Goal: Book appointment/travel/reservation

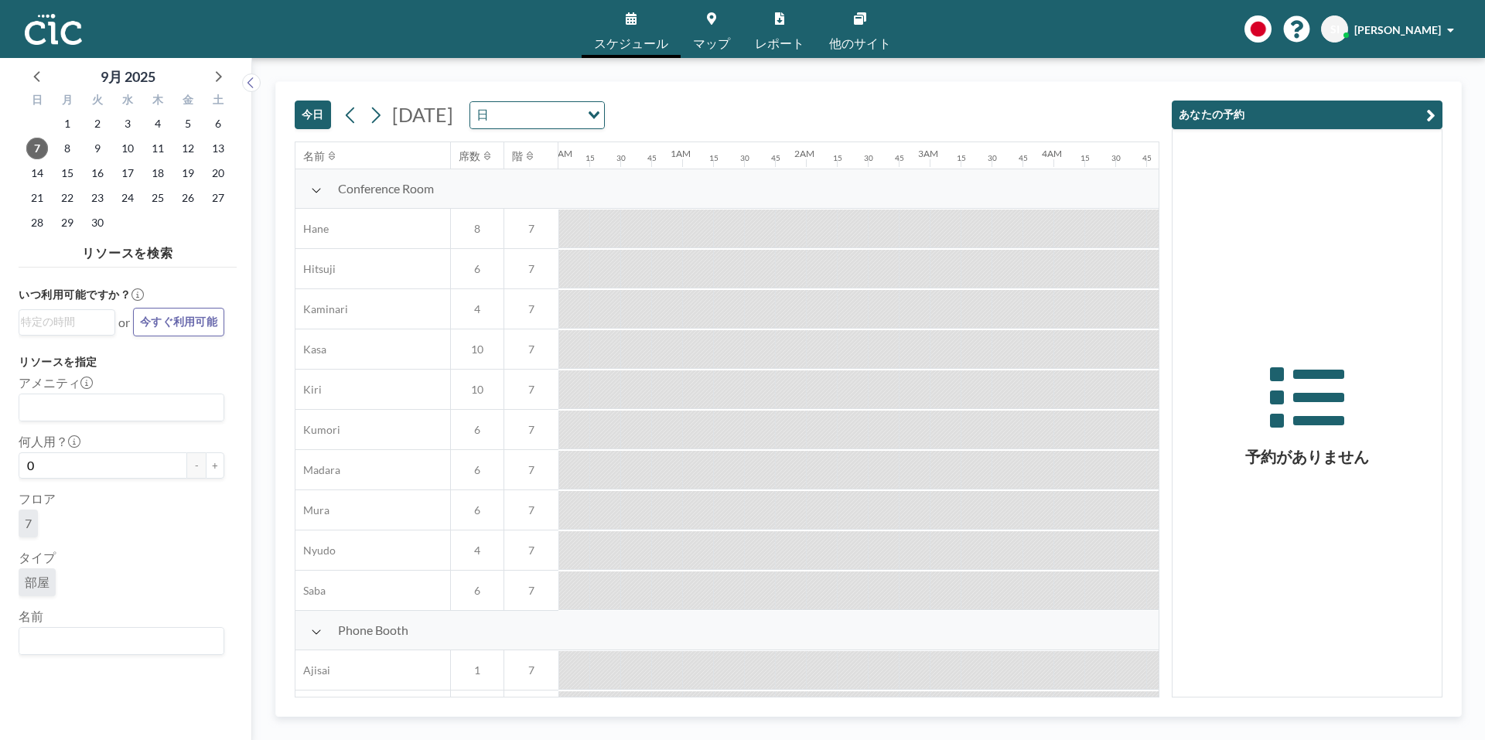
scroll to position [0, 928]
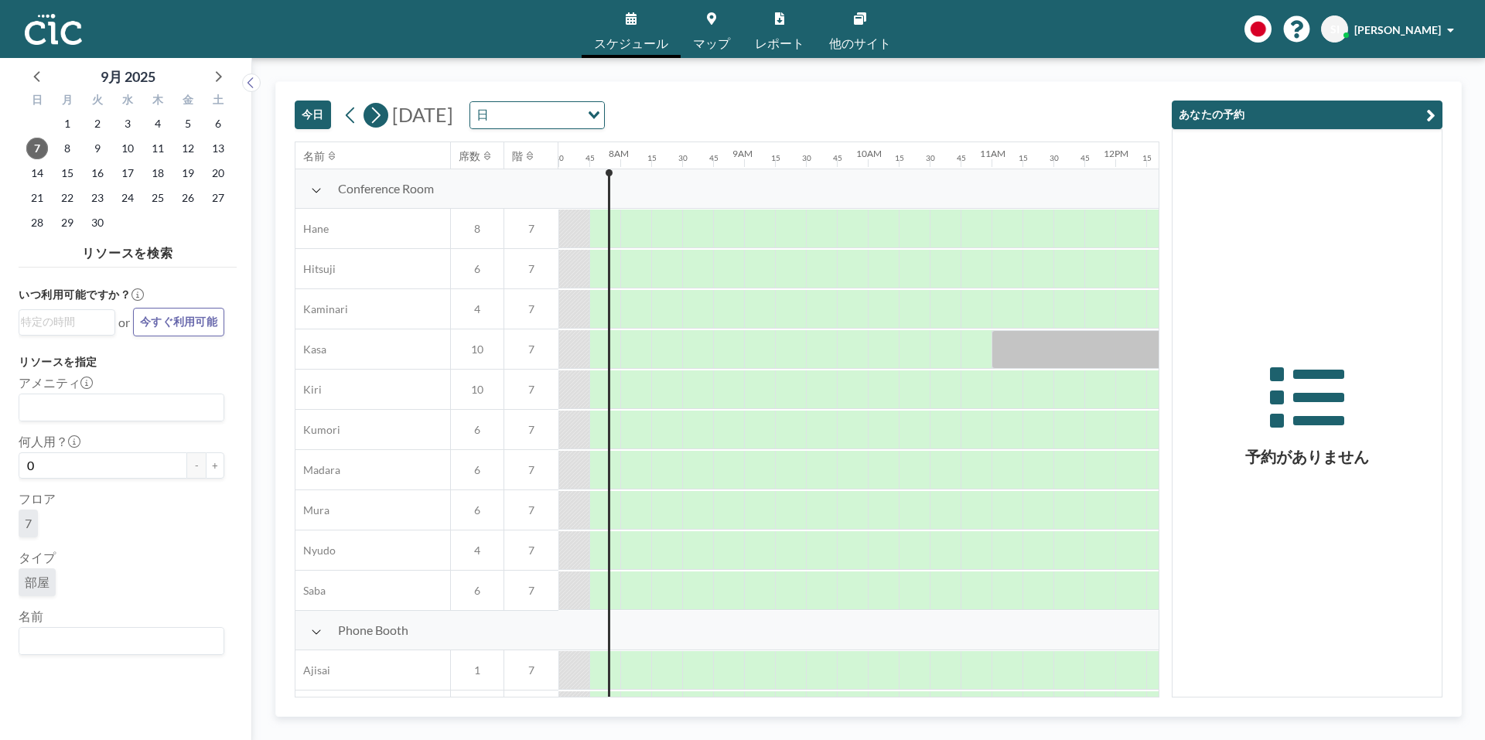
click at [386, 118] on button at bounding box center [375, 115] width 25 height 25
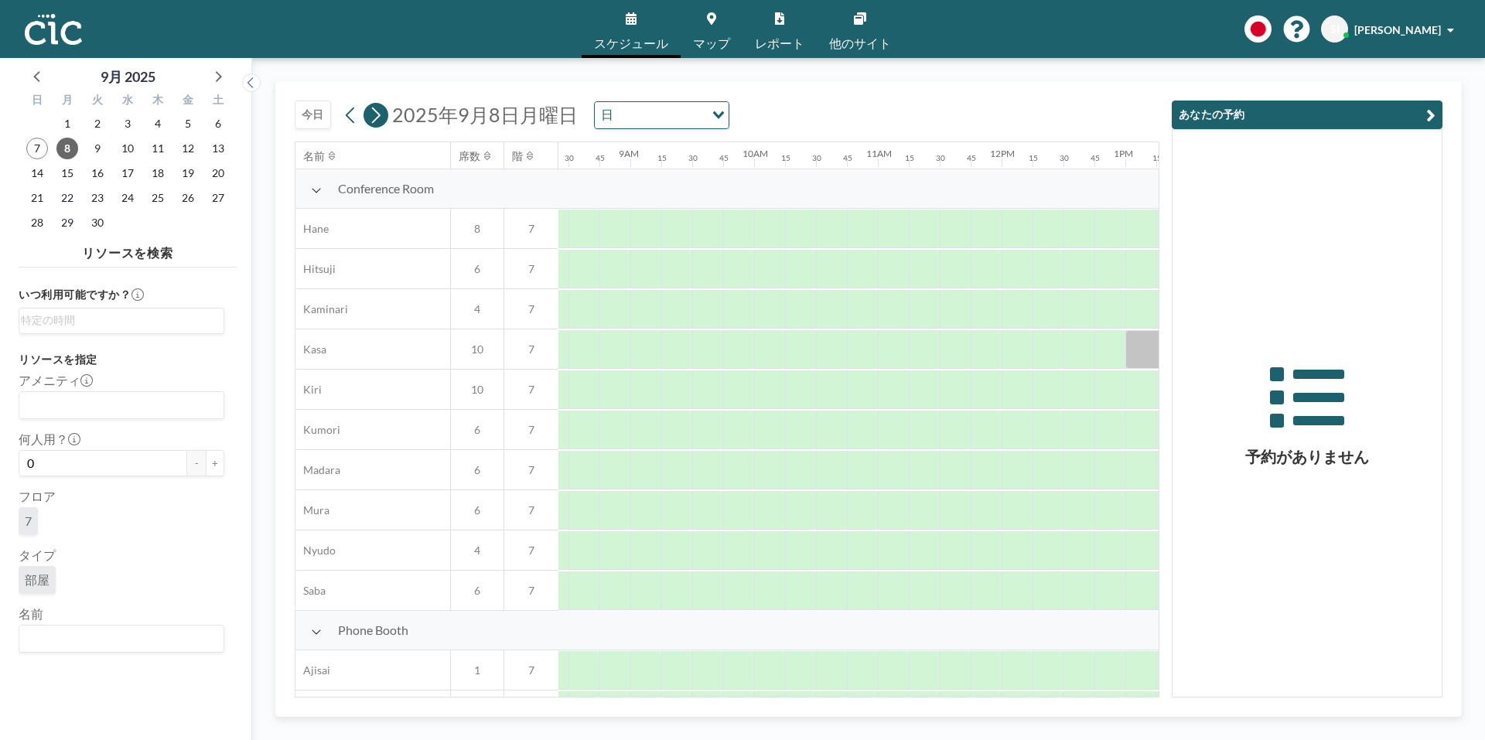
scroll to position [0, 1052]
click at [386, 118] on button at bounding box center [375, 115] width 25 height 25
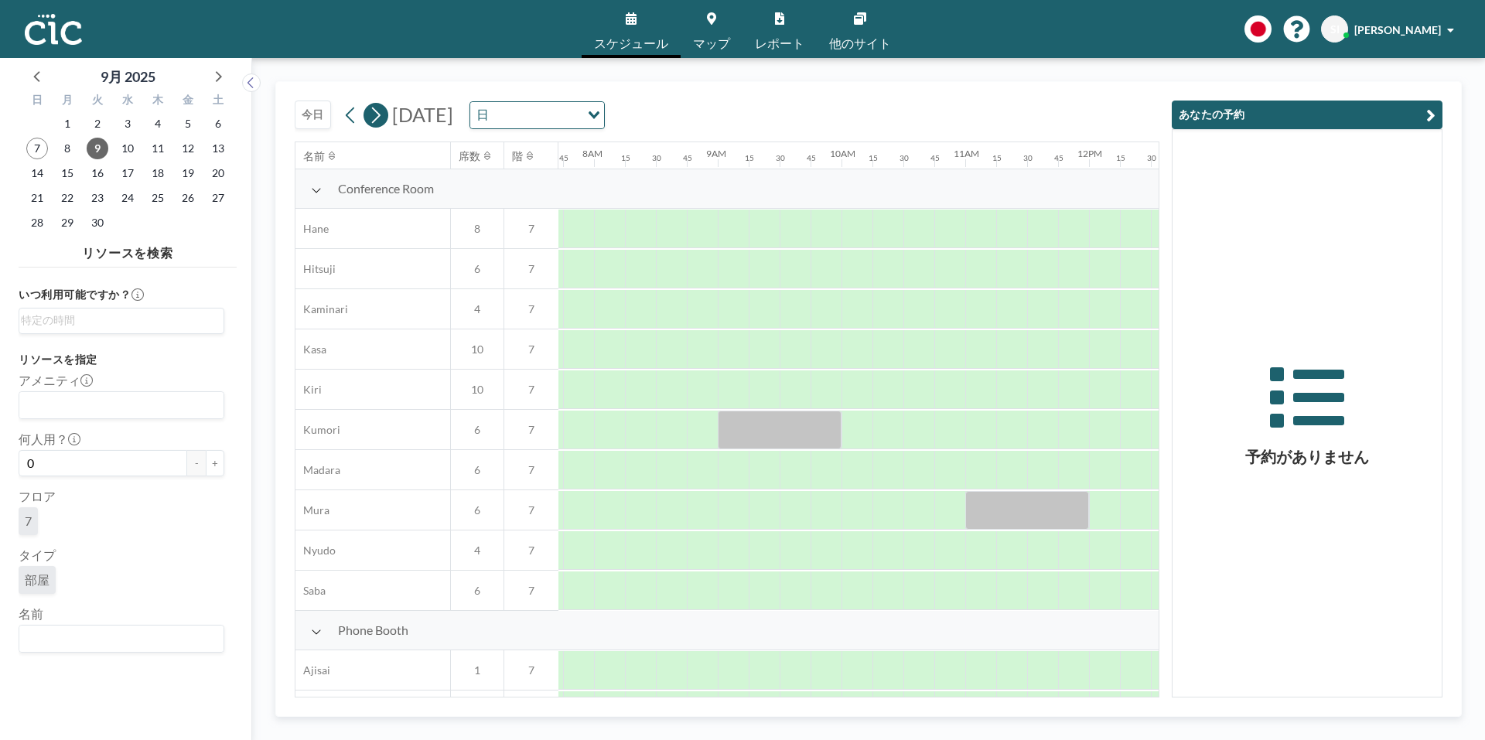
scroll to position [0, 959]
click at [714, 40] on span "マップ" at bounding box center [711, 43] width 37 height 12
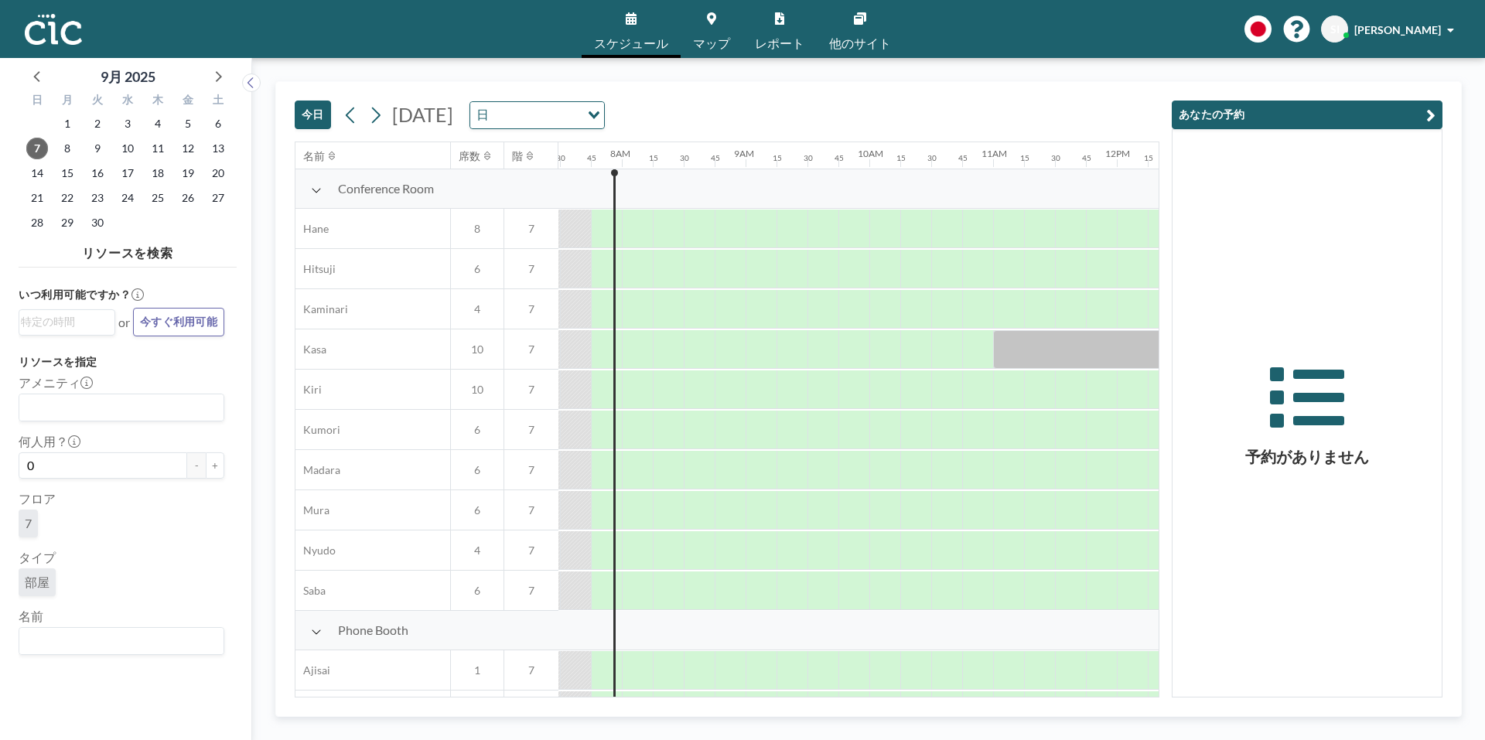
scroll to position [0, 928]
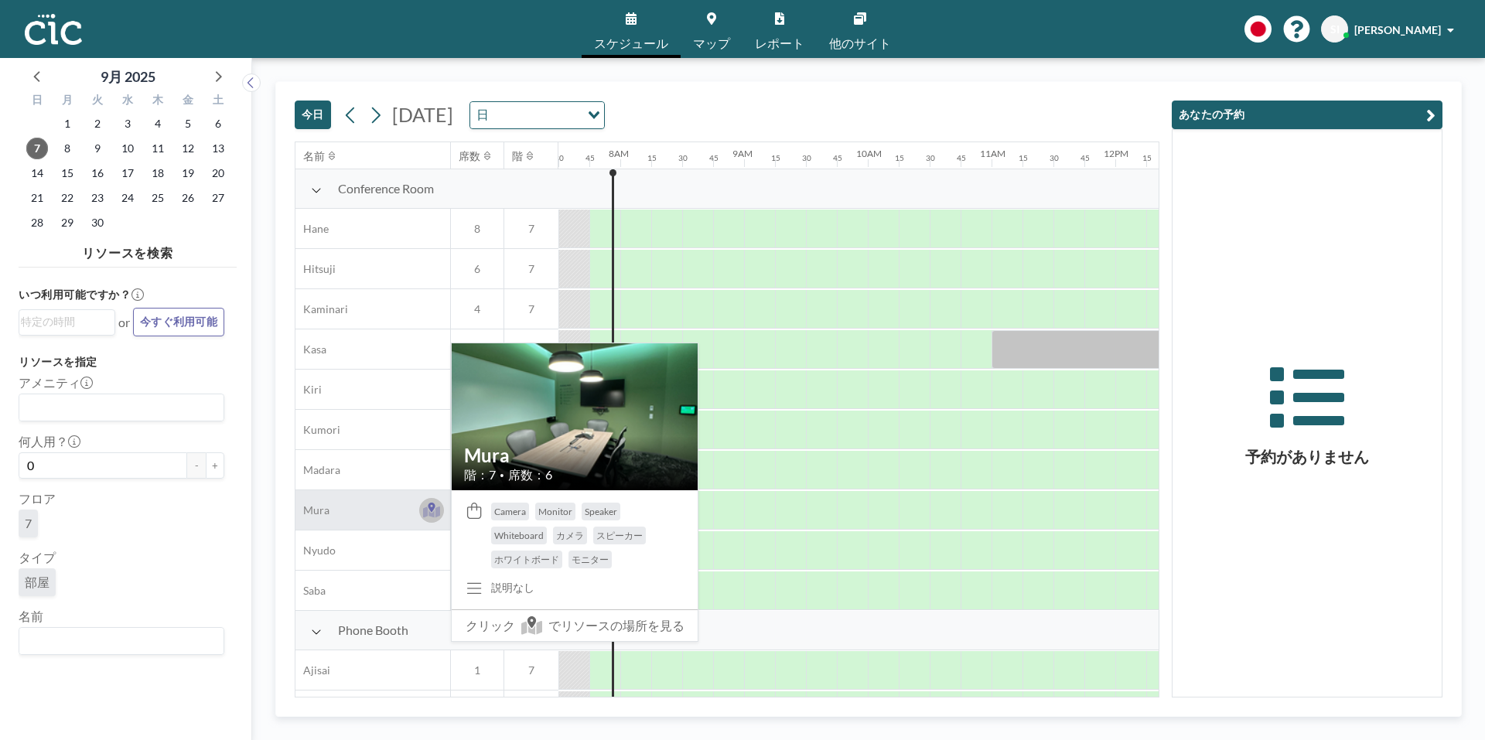
click at [427, 510] on icon at bounding box center [432, 512] width 18 height 12
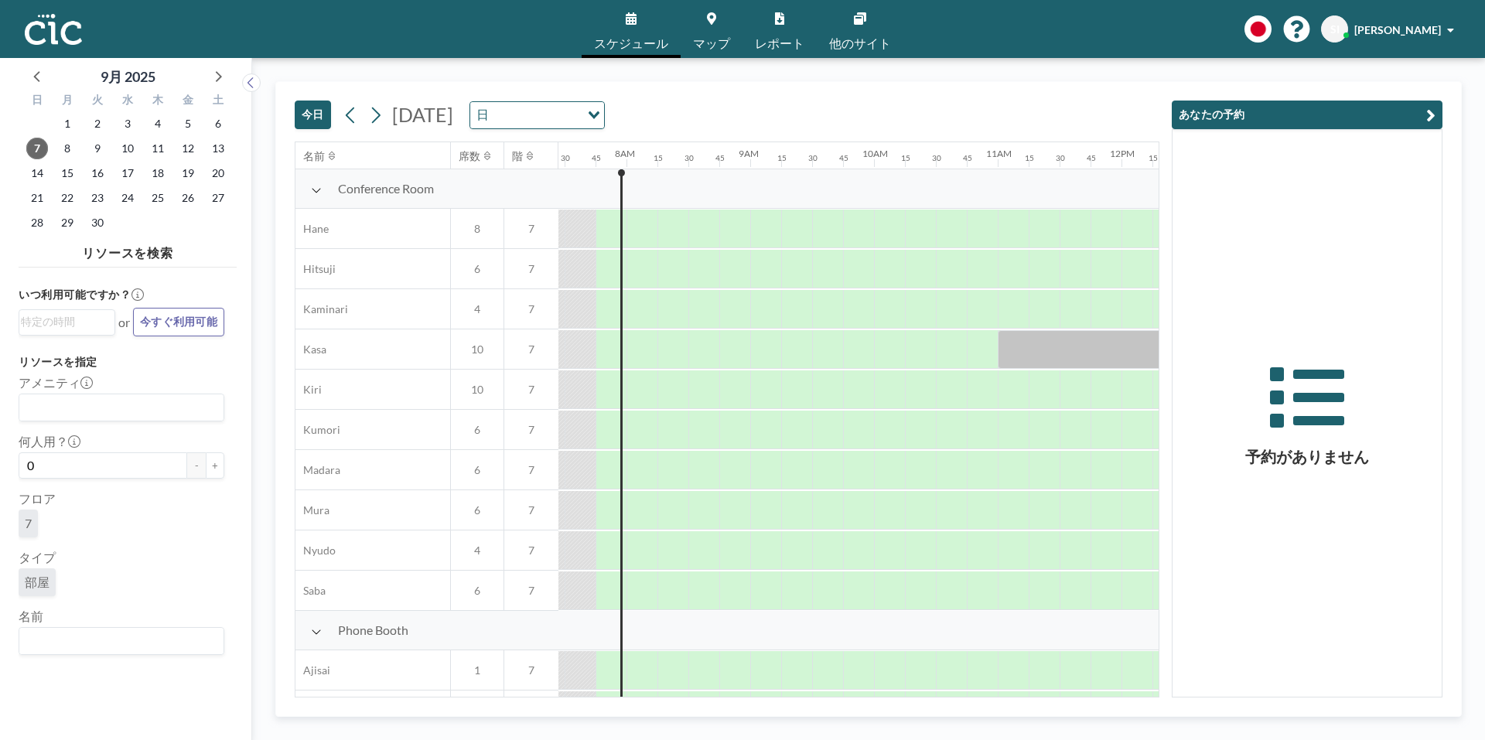
scroll to position [0, 928]
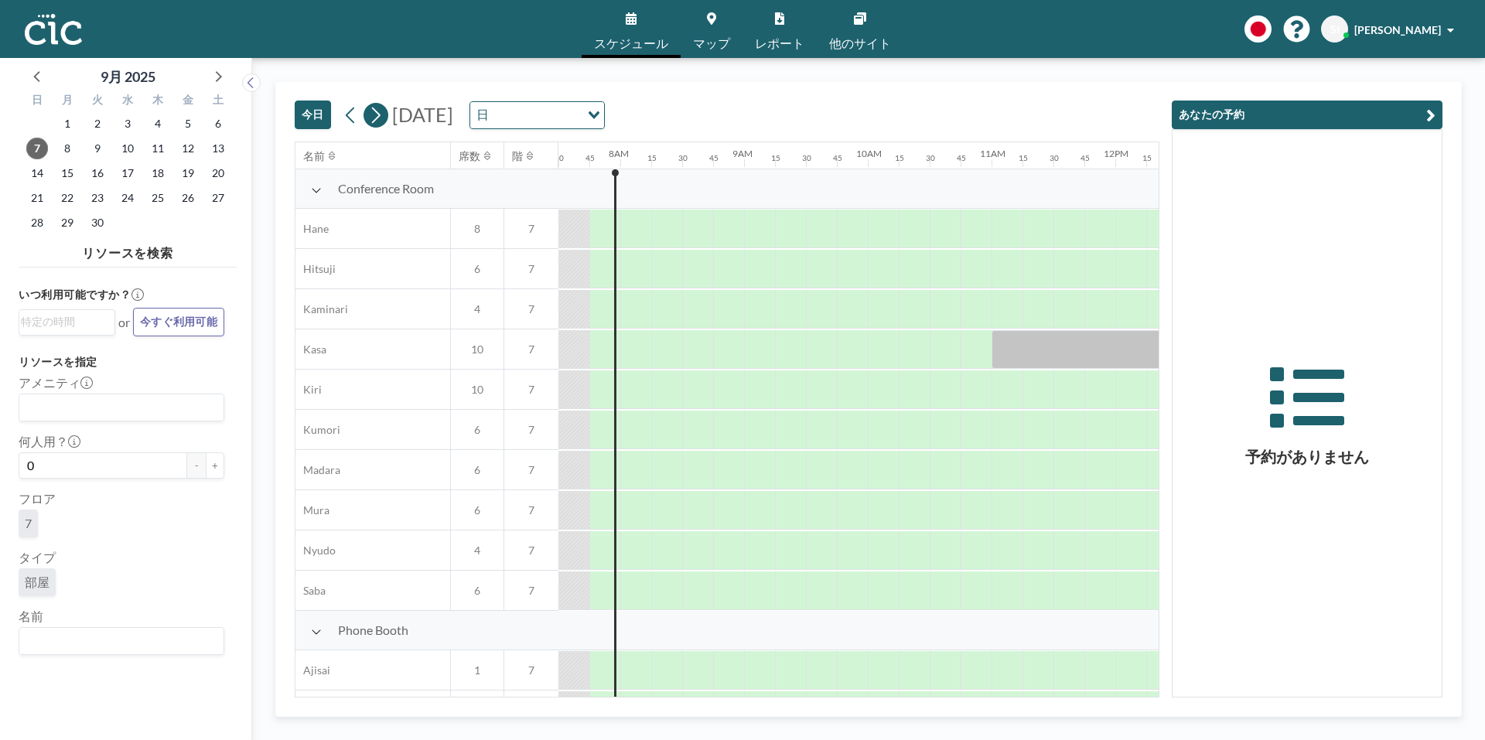
click at [383, 120] on button at bounding box center [375, 115] width 25 height 25
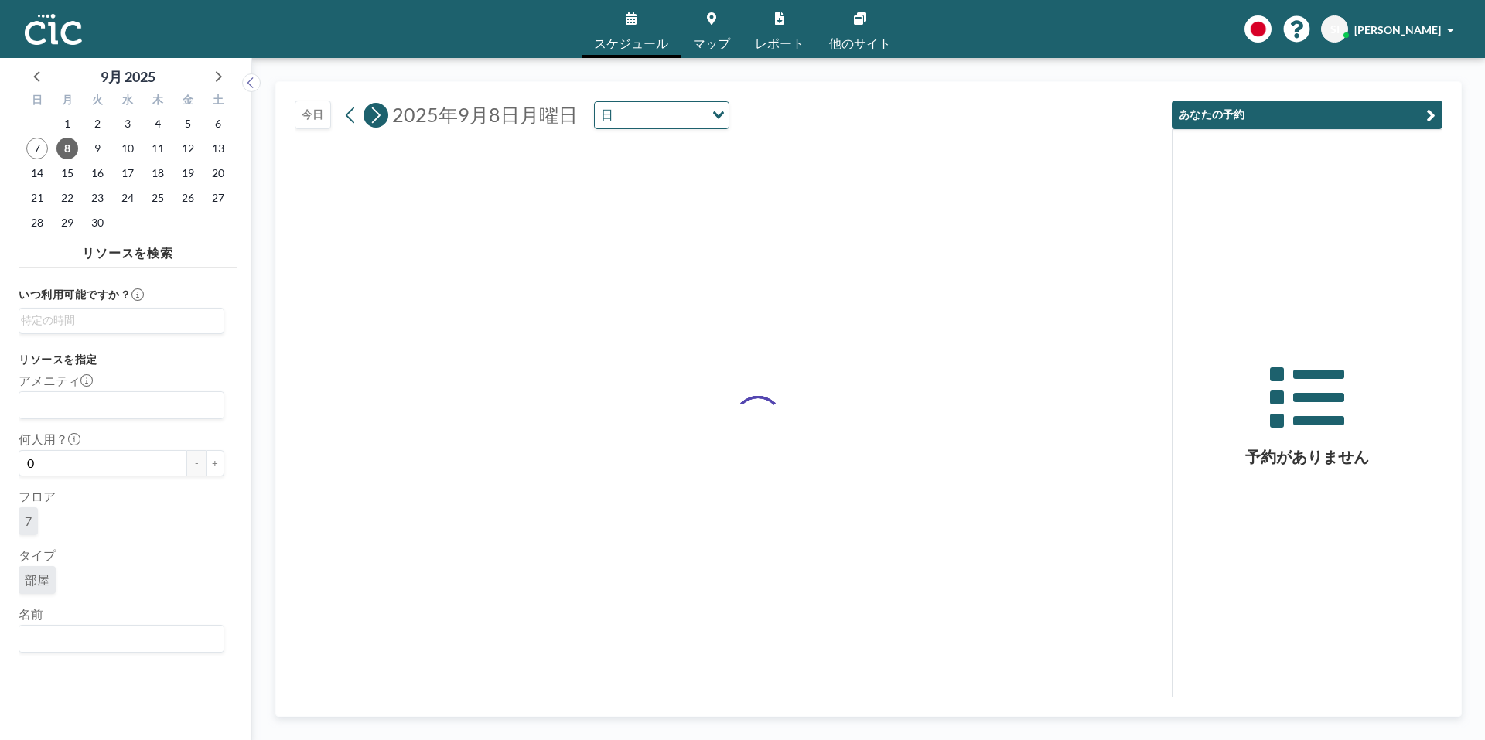
click at [383, 120] on button at bounding box center [375, 115] width 25 height 25
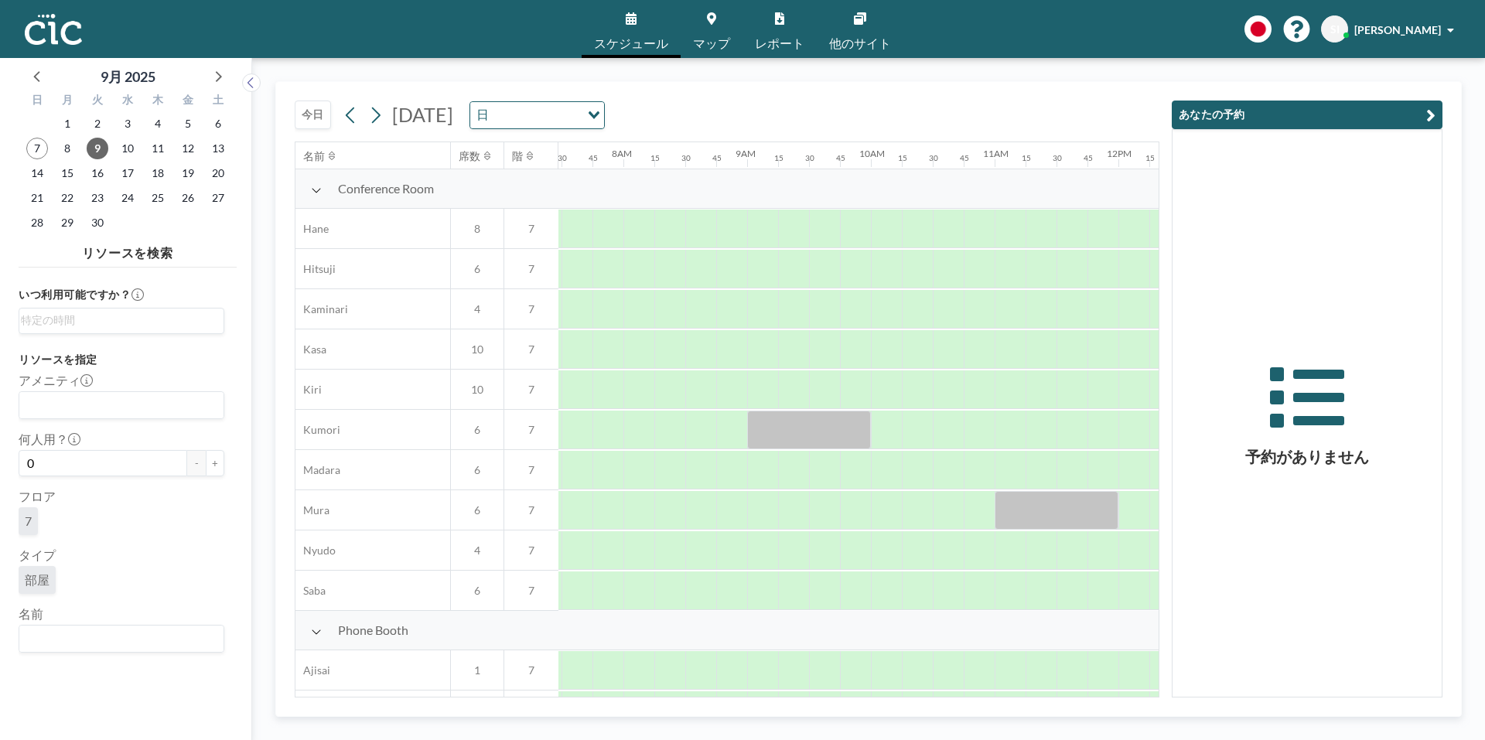
scroll to position [0, 959]
click at [723, 42] on span "マップ" at bounding box center [711, 43] width 37 height 12
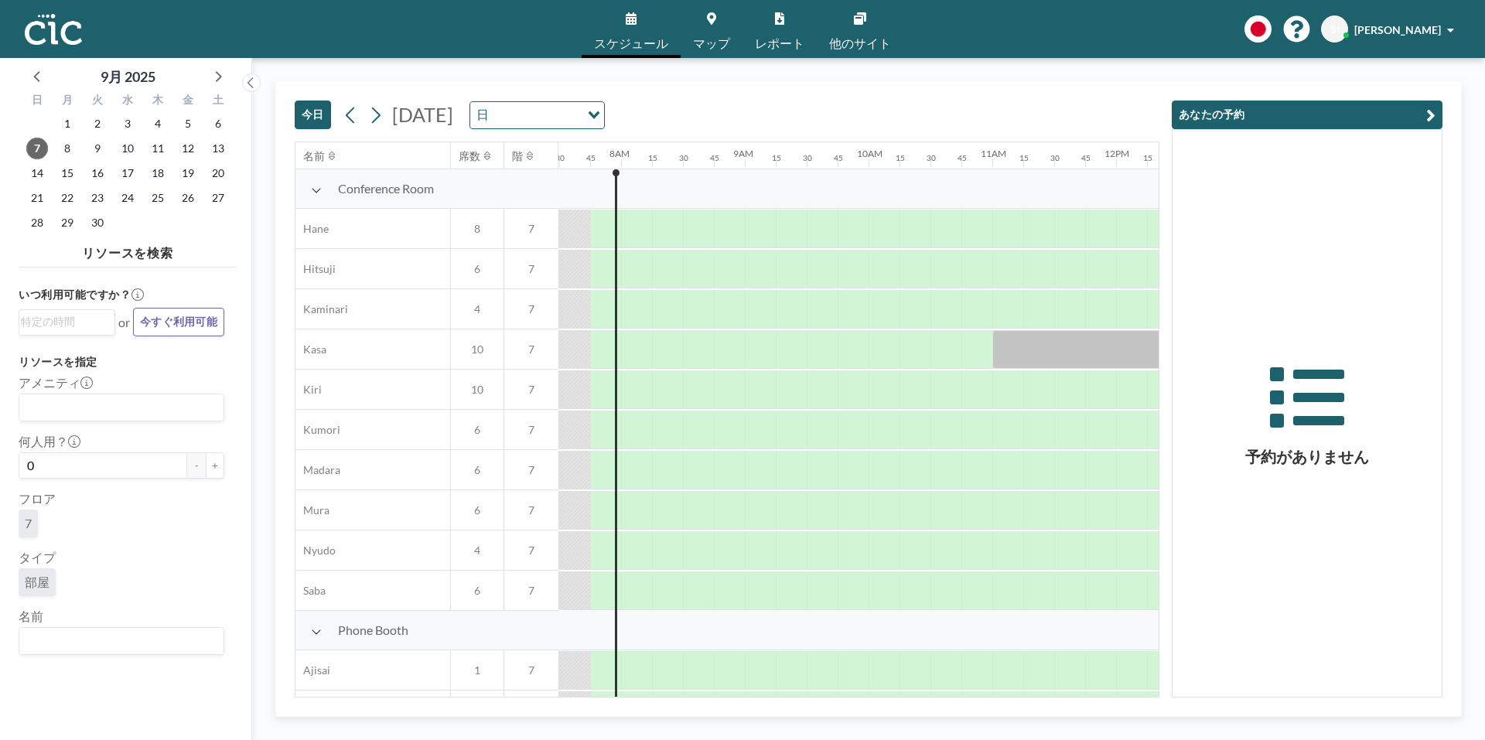
scroll to position [0, 928]
click at [375, 116] on icon at bounding box center [375, 115] width 15 height 23
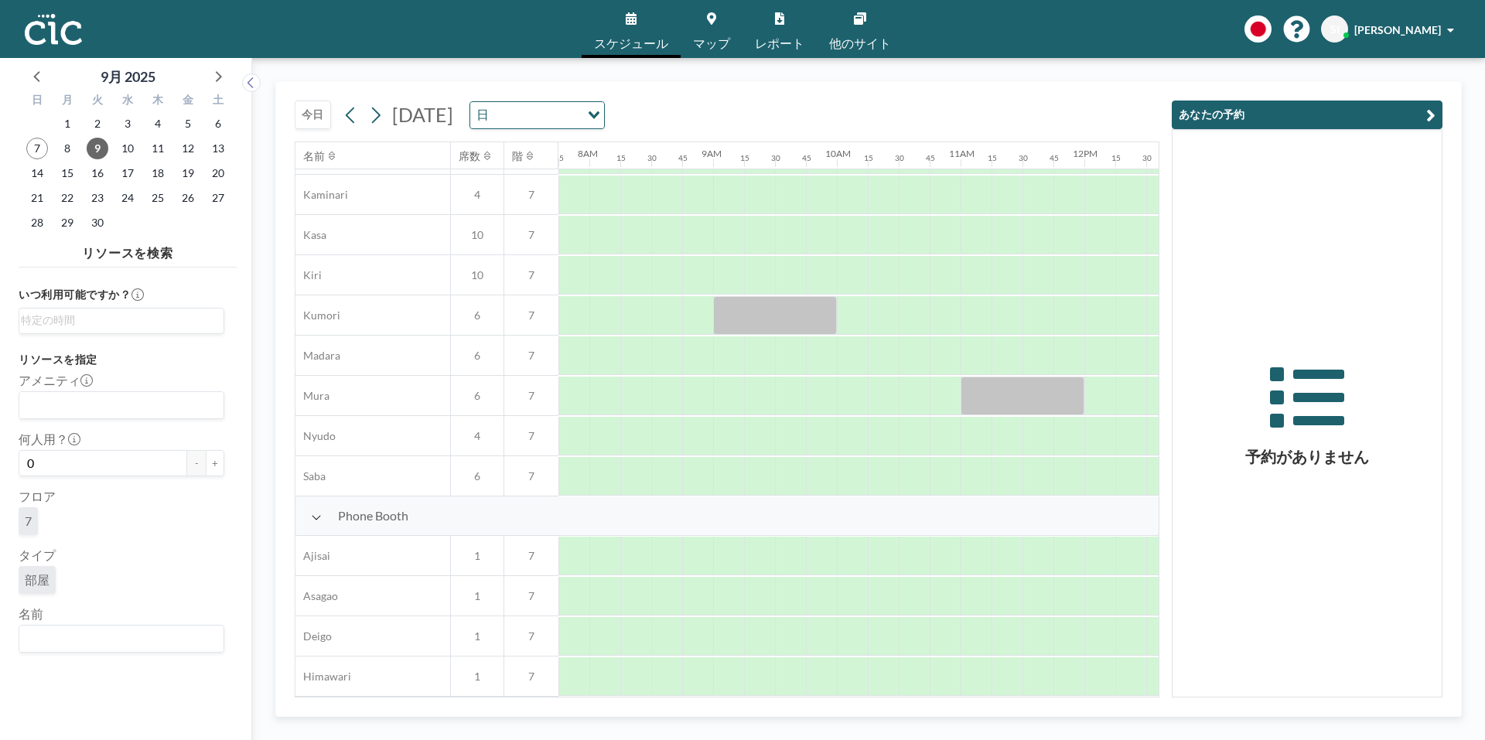
scroll to position [0, 959]
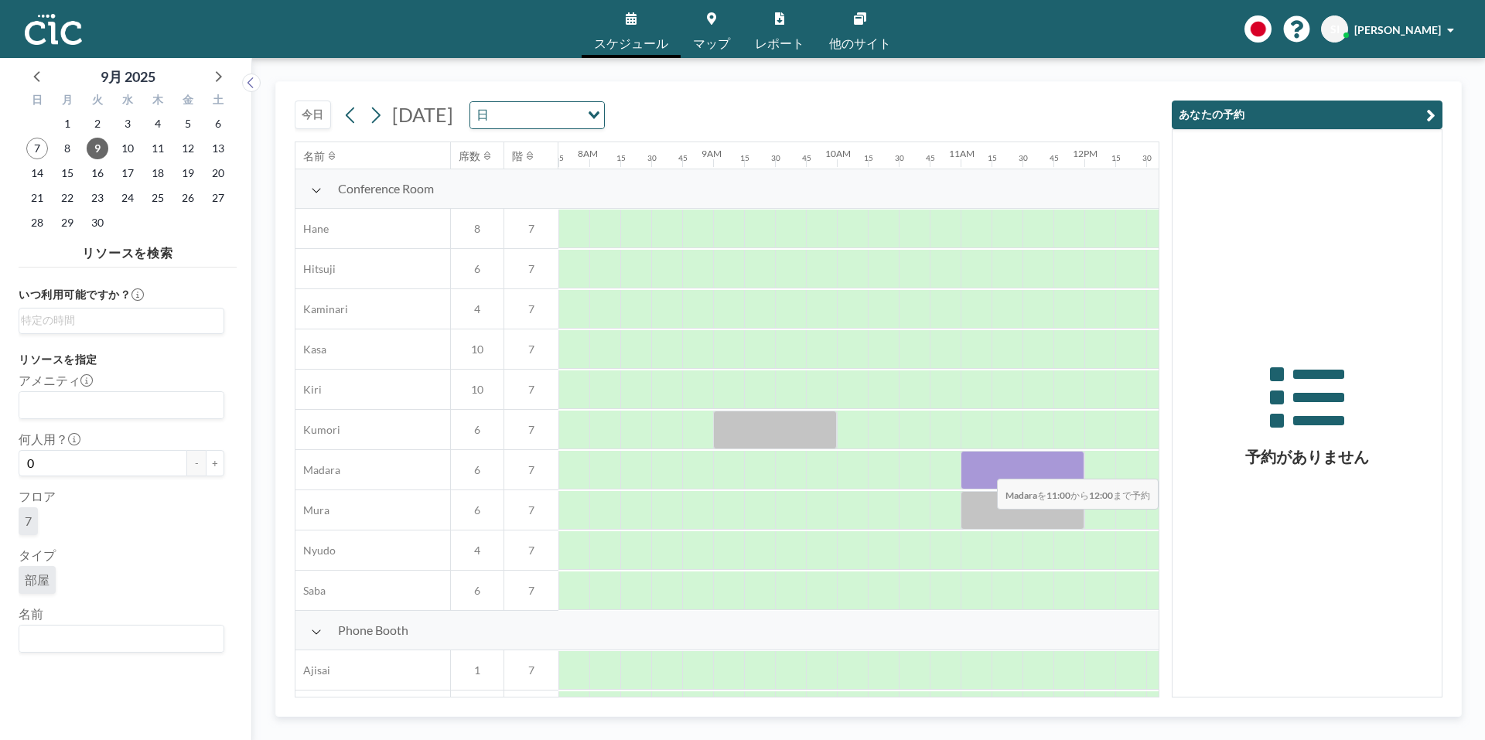
drag, startPoint x: 982, startPoint y: 467, endPoint x: 1067, endPoint y: 468, distance: 85.1
click at [1067, 468] on div at bounding box center [1022, 470] width 124 height 39
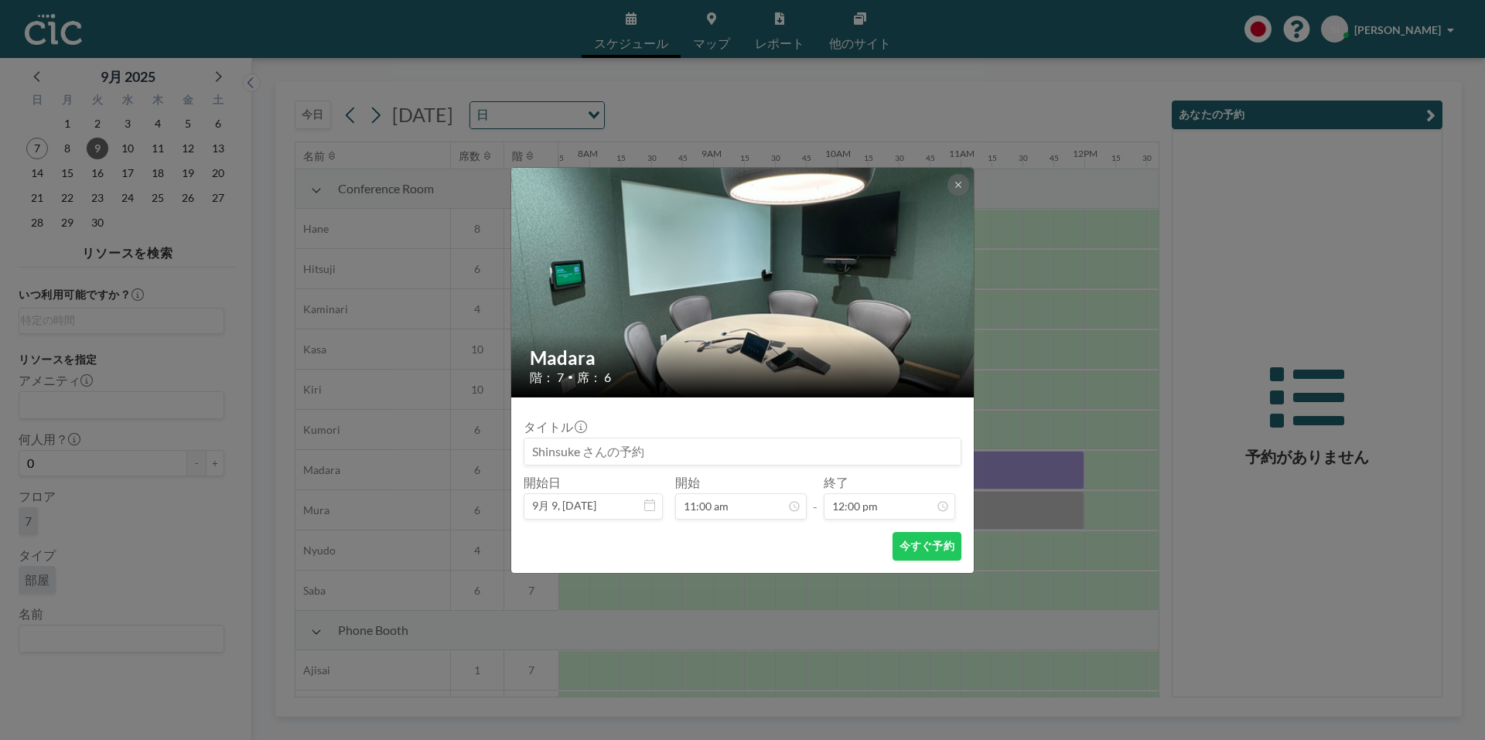
scroll to position [1321, 0]
click at [921, 548] on button "今すぐ予約" at bounding box center [926, 546] width 69 height 29
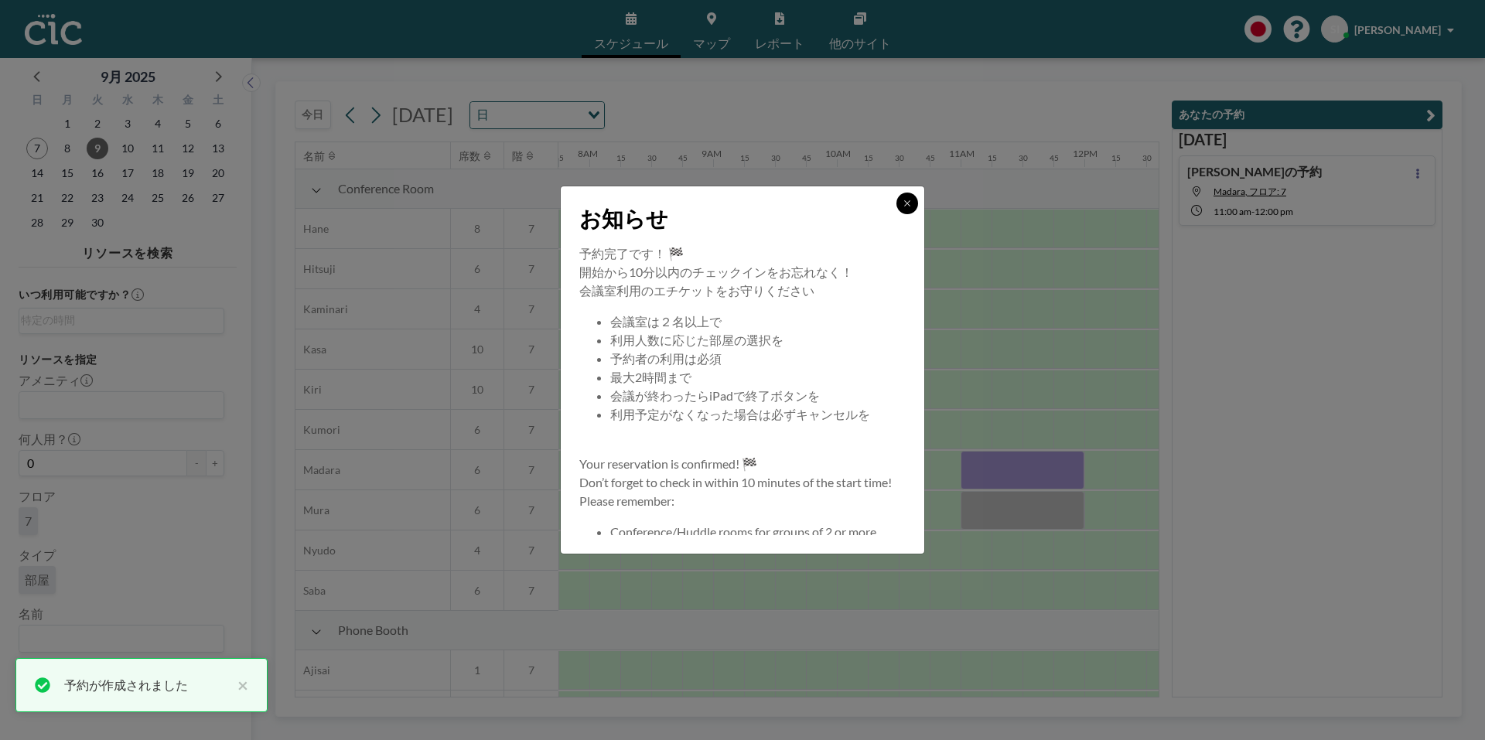
click at [908, 205] on icon at bounding box center [906, 203] width 9 height 9
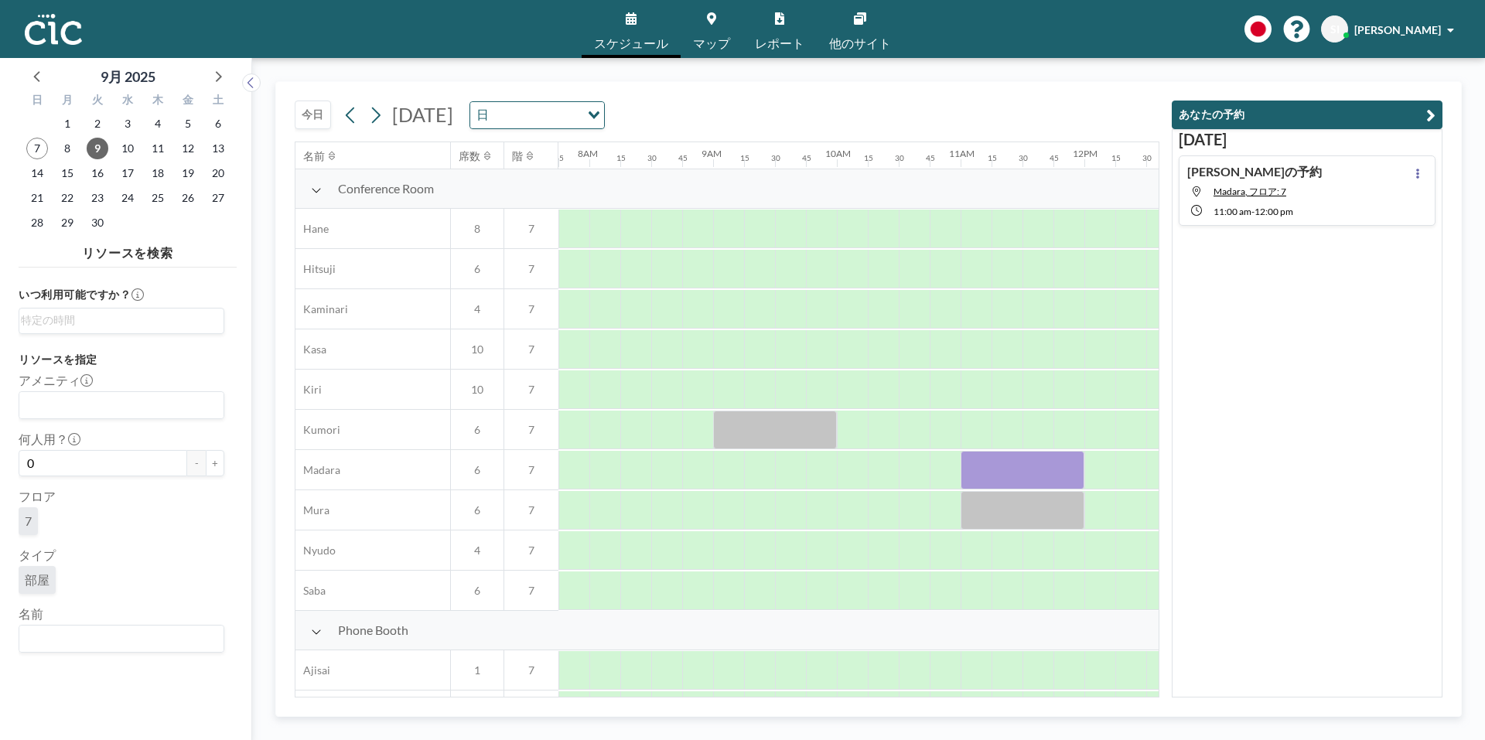
click at [1348, 32] on span "SI" at bounding box center [1334, 28] width 27 height 27
click at [1390, 73] on span "プロフィール" at bounding box center [1407, 73] width 65 height 15
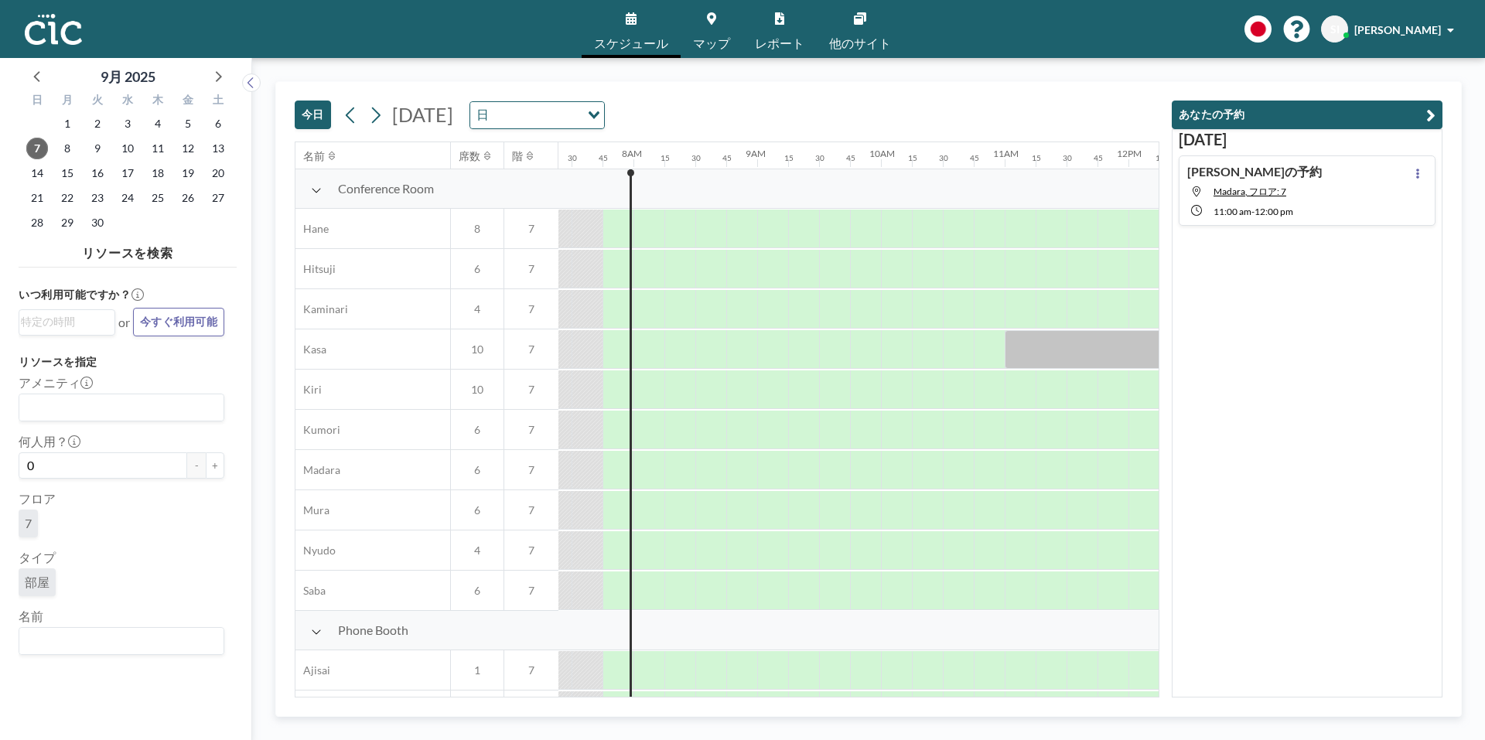
scroll to position [0, 928]
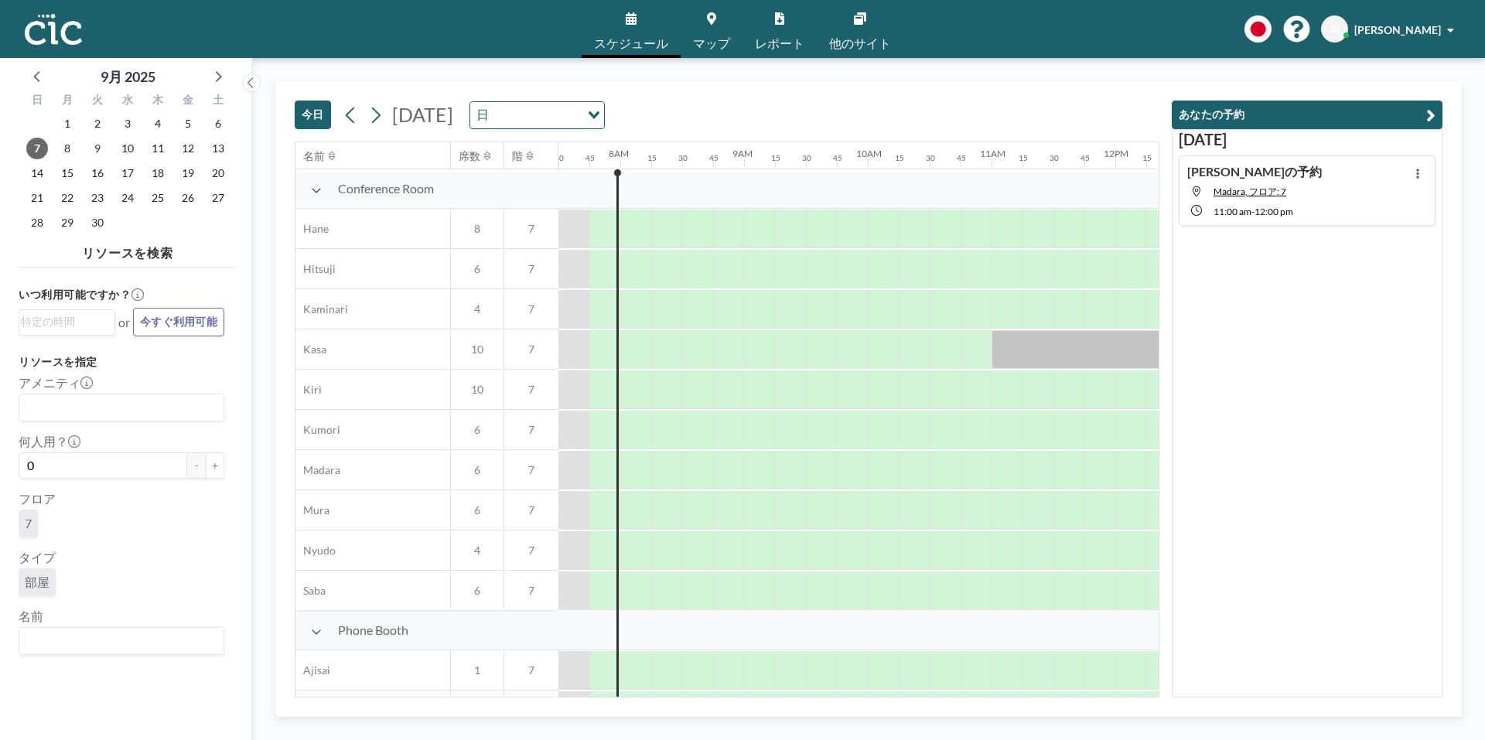
click at [1420, 28] on span "[PERSON_NAME]" at bounding box center [1397, 29] width 87 height 13
click at [1418, 29] on span "[PERSON_NAME]" at bounding box center [1397, 29] width 87 height 13
